Goal: Information Seeking & Learning: Find specific fact

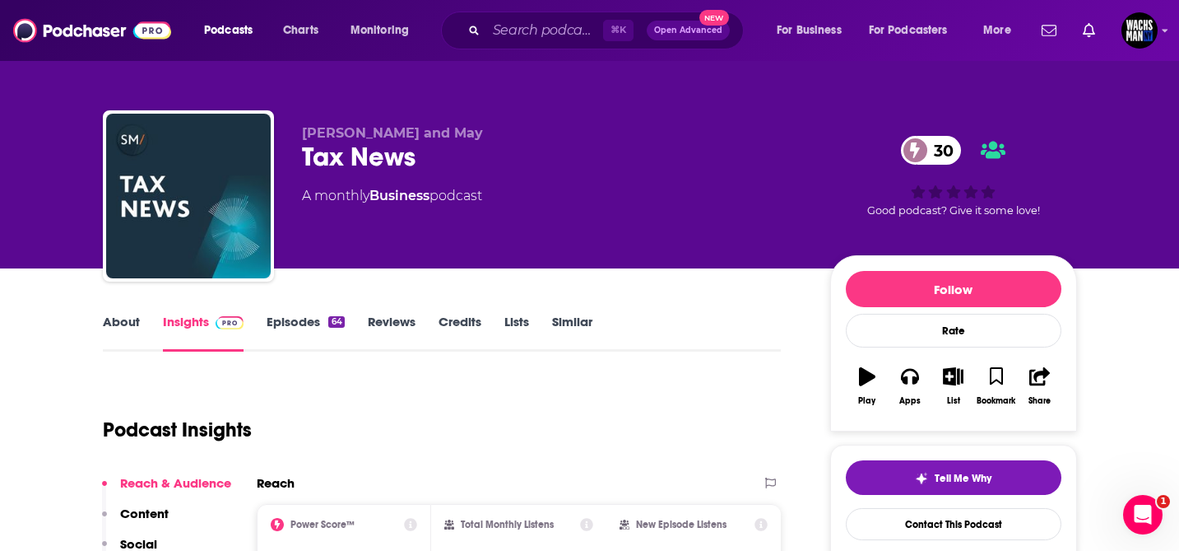
click at [549, 45] on div "⌘ K Open Advanced New" at bounding box center [592, 31] width 303 height 38
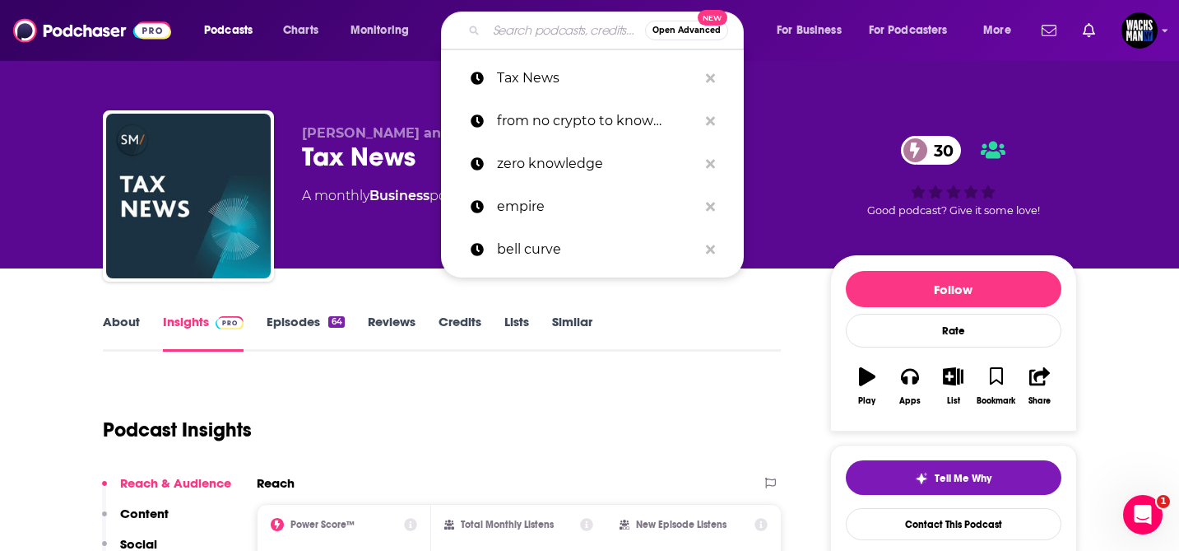
click at [536, 40] on input "Search podcasts, credits, & more..." at bounding box center [565, 30] width 159 height 26
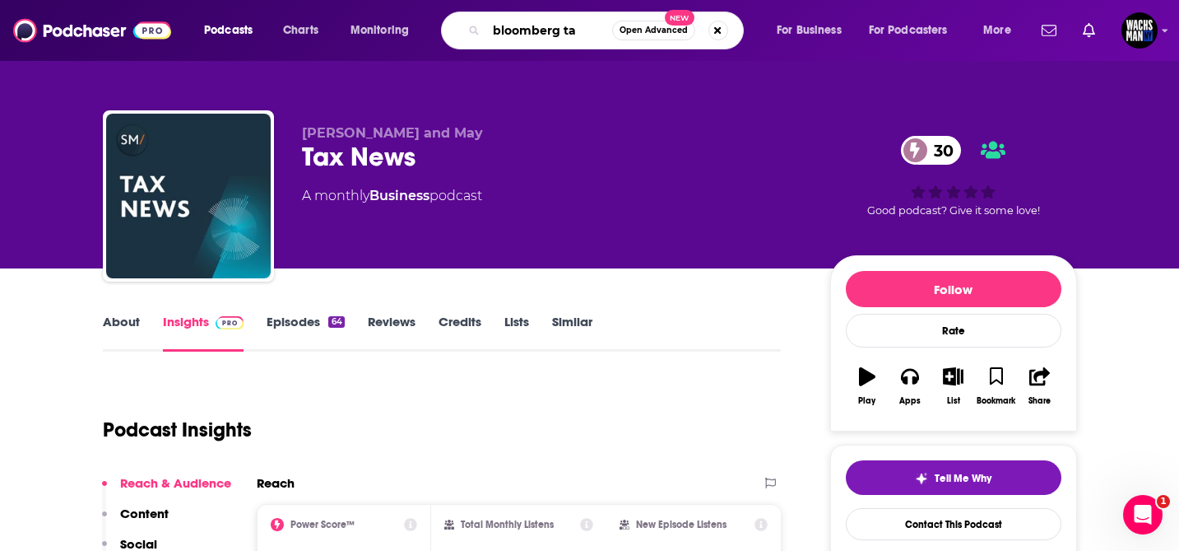
type input "bloomberg tax"
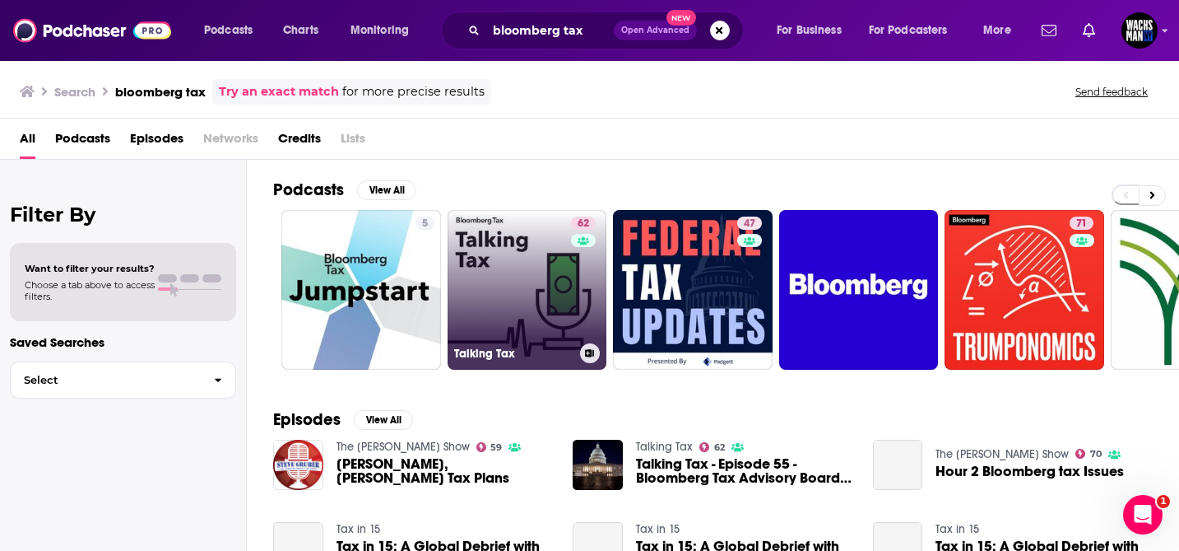
click at [500, 297] on link "62 Talking Tax" at bounding box center [528, 290] width 160 height 160
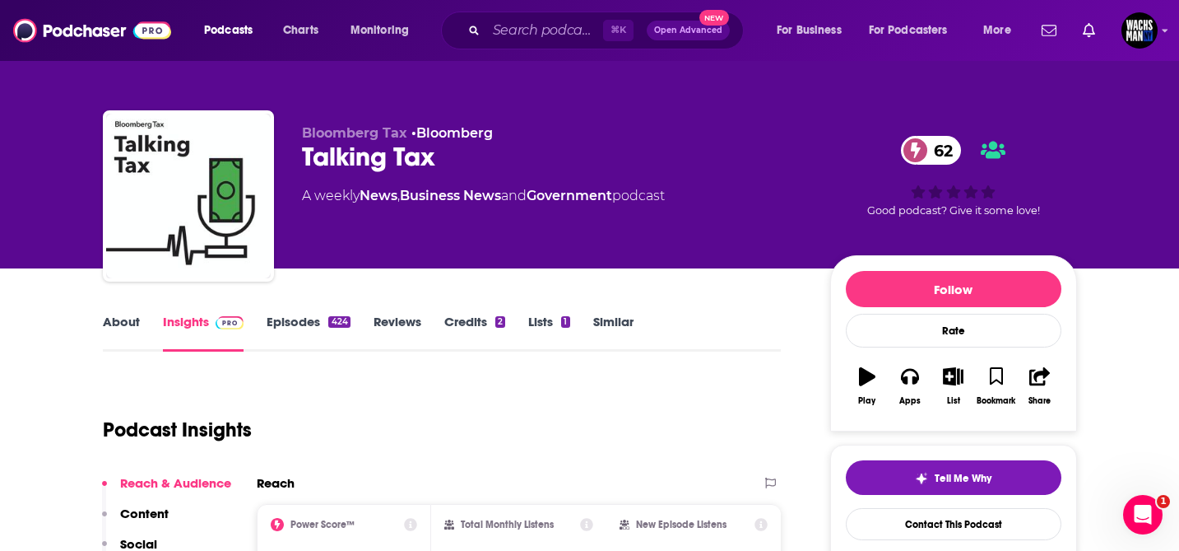
click at [115, 322] on link "About" at bounding box center [121, 333] width 37 height 38
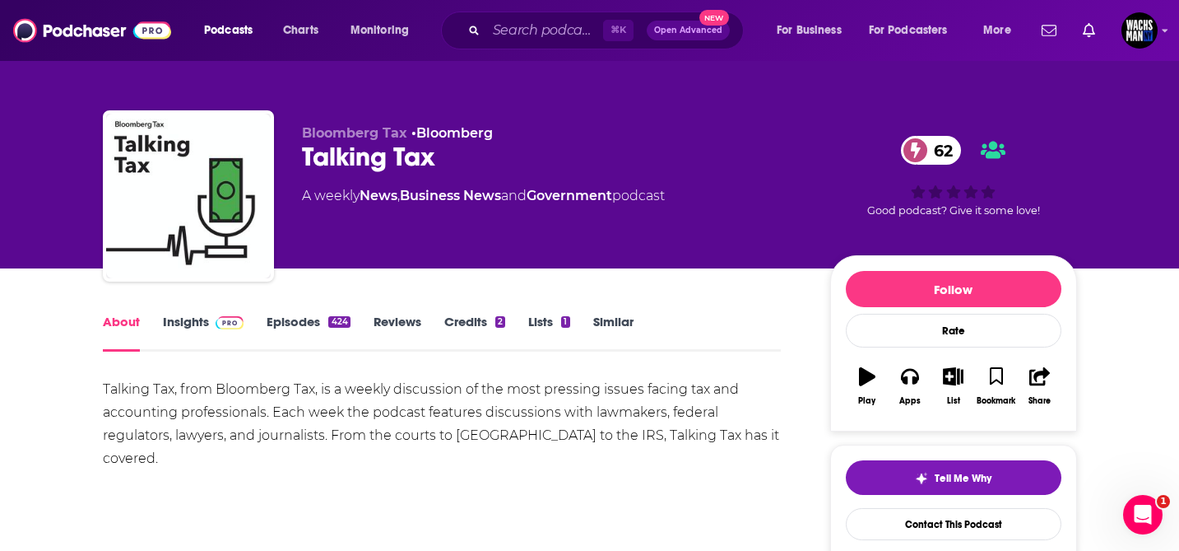
scroll to position [44, 0]
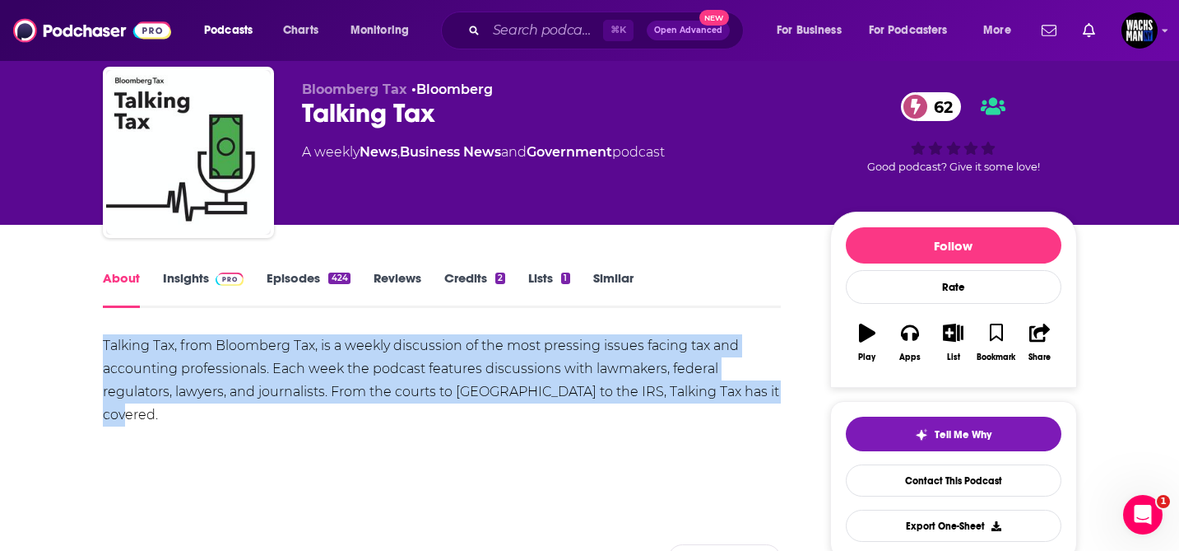
drag, startPoint x: 100, startPoint y: 347, endPoint x: 751, endPoint y: 407, distance: 653.9
copy div "Talking Tax, from Bloomberg Tax, is a weekly discussion of the most pressing is…"
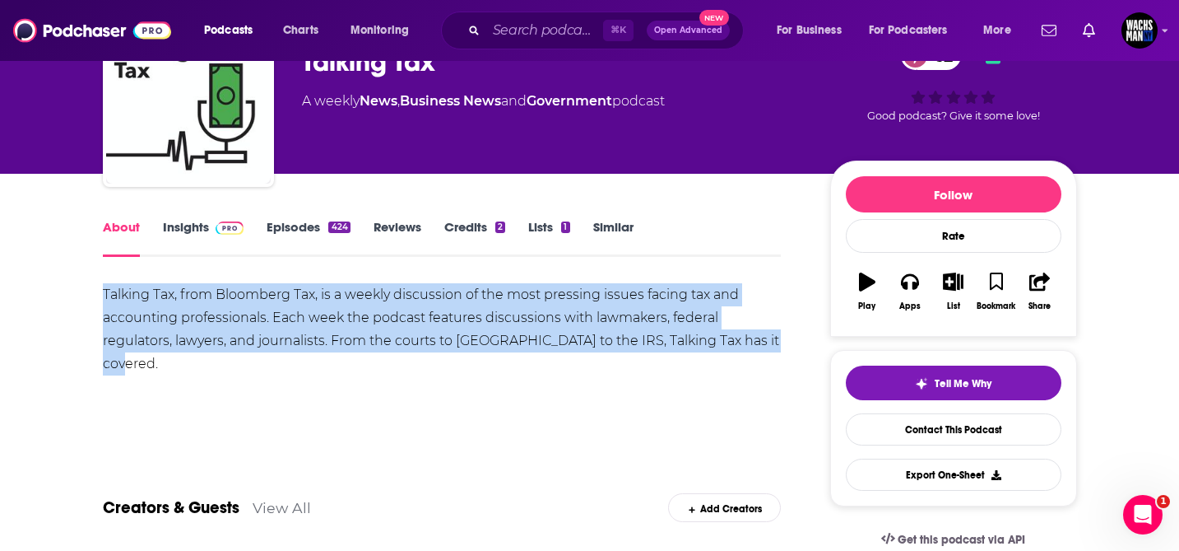
scroll to position [134, 0]
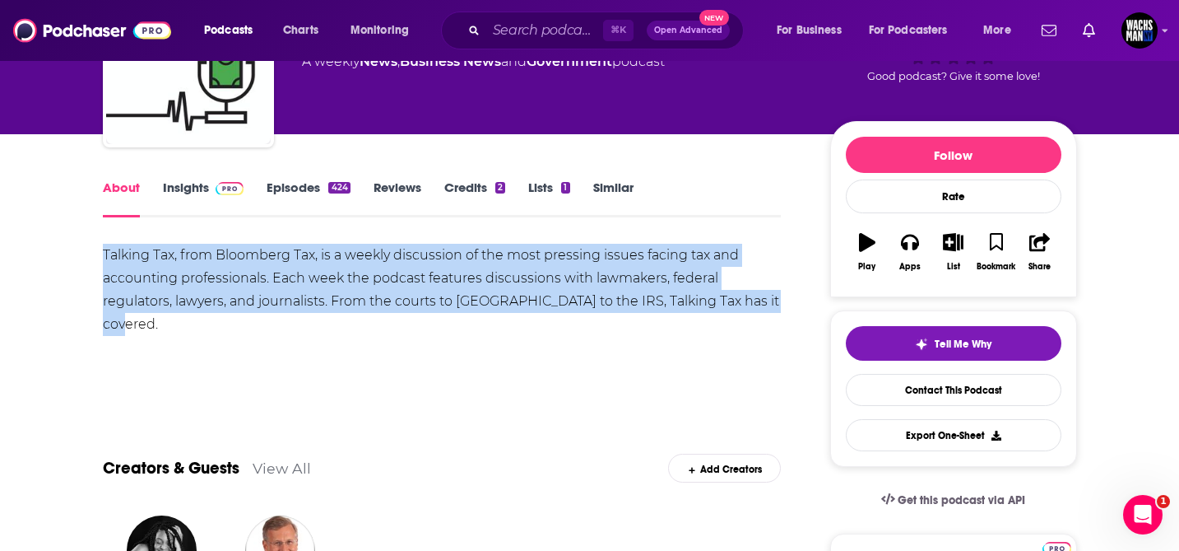
click at [202, 183] on link "Insights" at bounding box center [203, 198] width 81 height 38
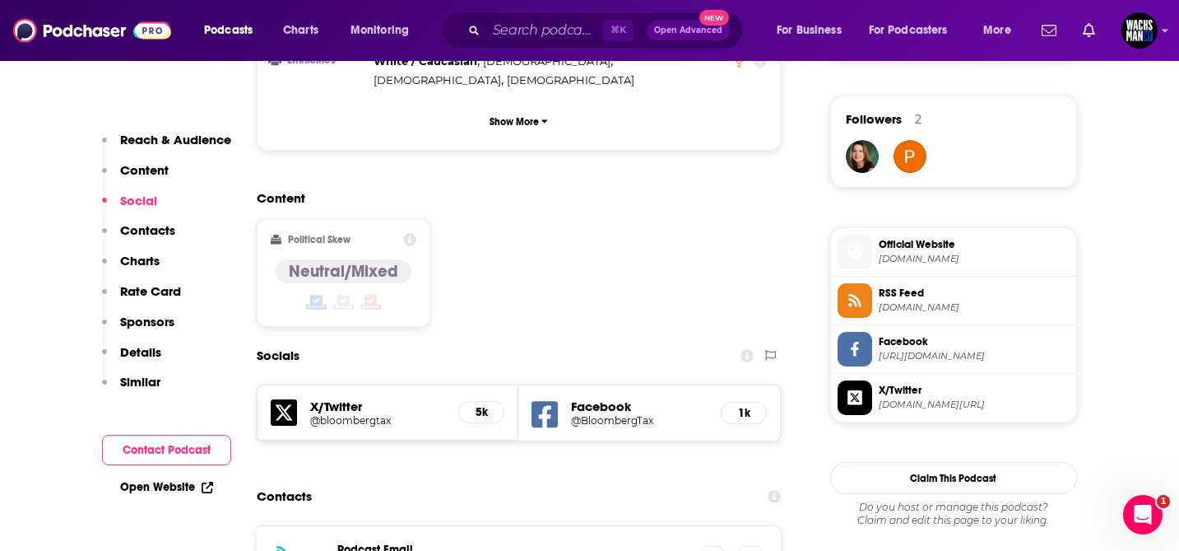
scroll to position [1172, 0]
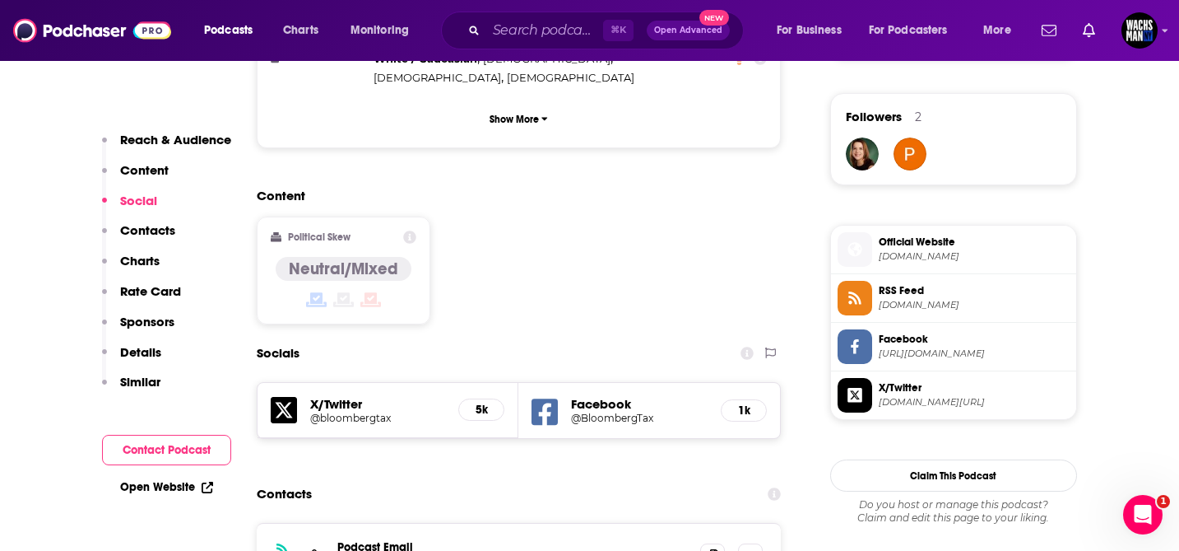
click at [428, 396] on h5 "X/Twitter" at bounding box center [378, 404] width 136 height 16
click at [340, 412] on h5 "@bloombergtax" at bounding box center [378, 418] width 136 height 12
